Goal: Information Seeking & Learning: Learn about a topic

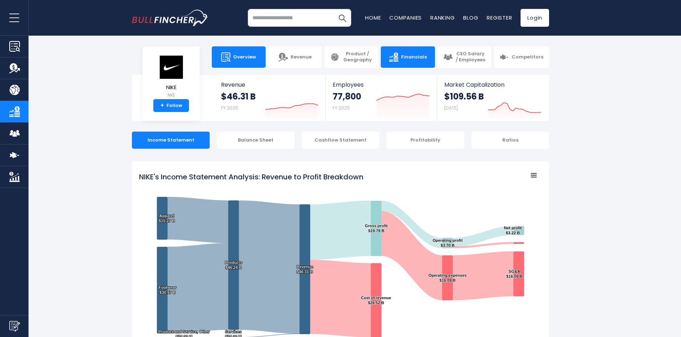
click at [244, 61] on link "Overview" at bounding box center [239, 56] width 54 height 21
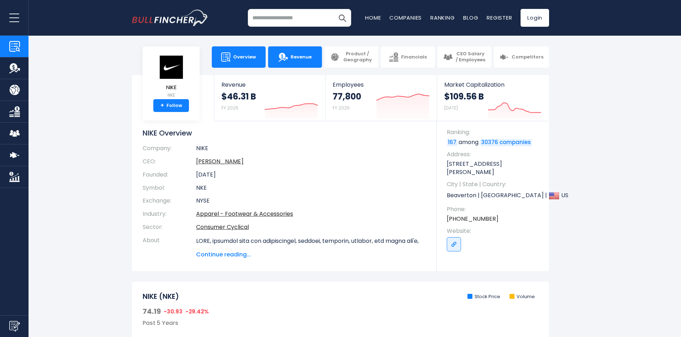
click at [286, 56] on img at bounding box center [282, 56] width 9 height 9
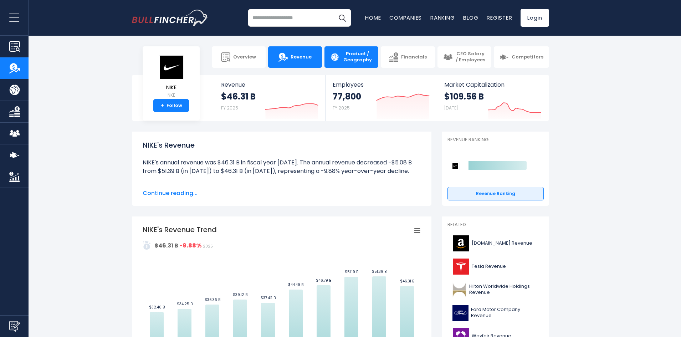
click at [365, 60] on span "Product / Geography" at bounding box center [357, 57] width 30 height 12
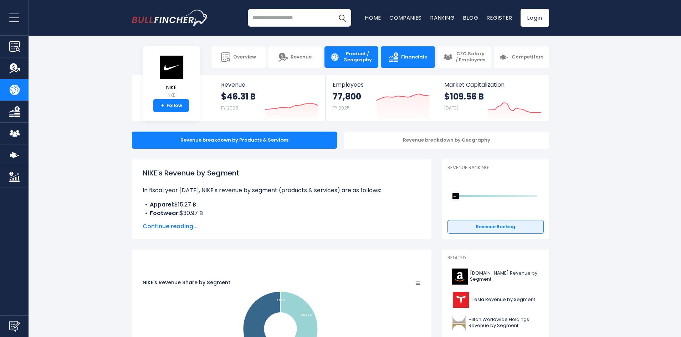
click at [407, 60] on link "Financials" at bounding box center [408, 56] width 54 height 21
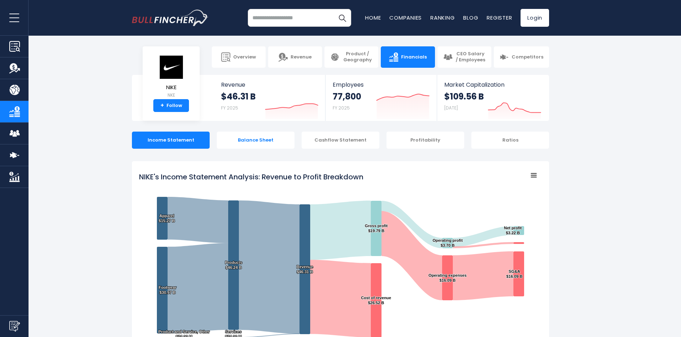
click at [268, 148] on div "Balance Sheet" at bounding box center [256, 140] width 78 height 17
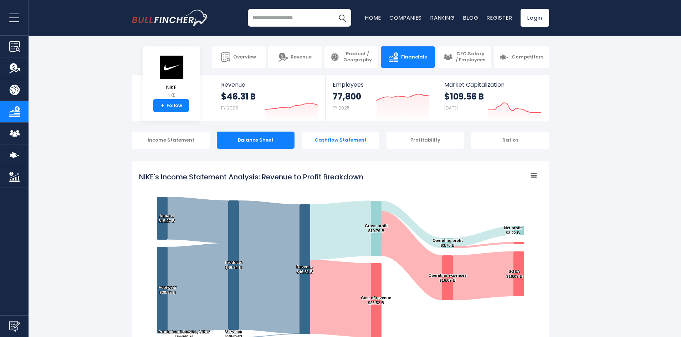
click at [333, 139] on div "Cashflow Statement" at bounding box center [341, 140] width 78 height 17
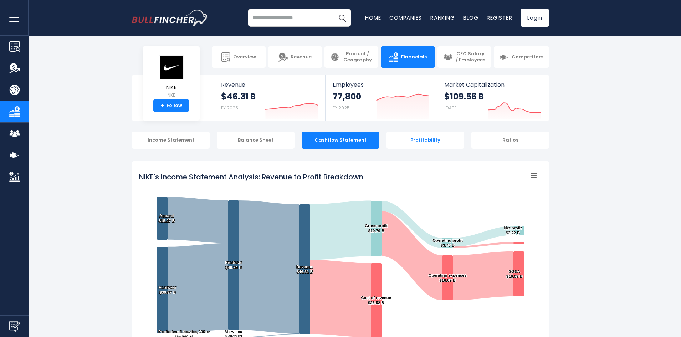
click at [421, 140] on div "Profitability" at bounding box center [425, 140] width 78 height 17
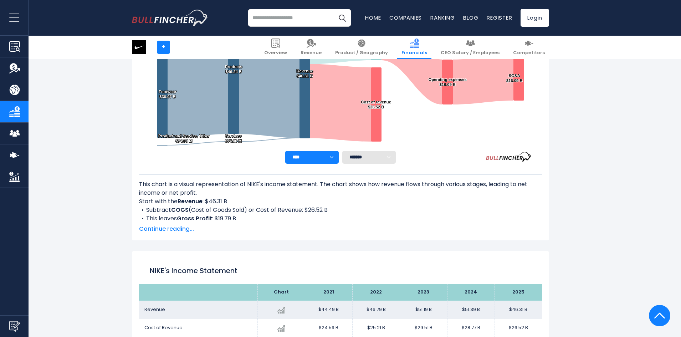
scroll to position [188, 0]
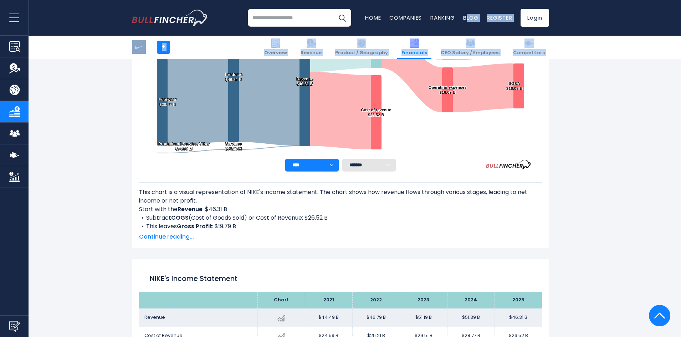
drag, startPoint x: 467, startPoint y: 32, endPoint x: 572, endPoint y: 80, distance: 115.8
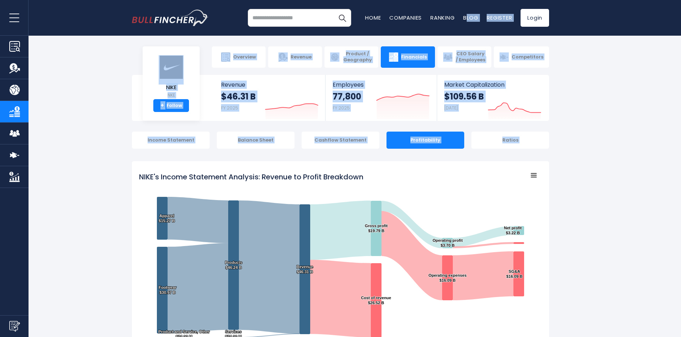
click at [572, 80] on section "NIKE NKE + Follow Revenue $46.31 B FY 2025 Created with Highcharts 12.1.2 Emplo…" at bounding box center [340, 98] width 681 height 46
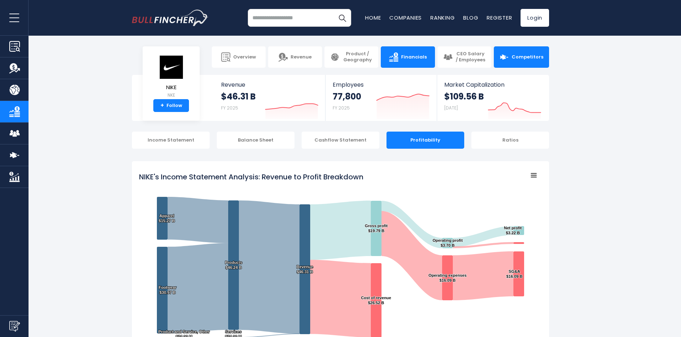
click at [529, 51] on link "Competitors" at bounding box center [521, 56] width 55 height 21
